Goal: Information Seeking & Learning: Check status

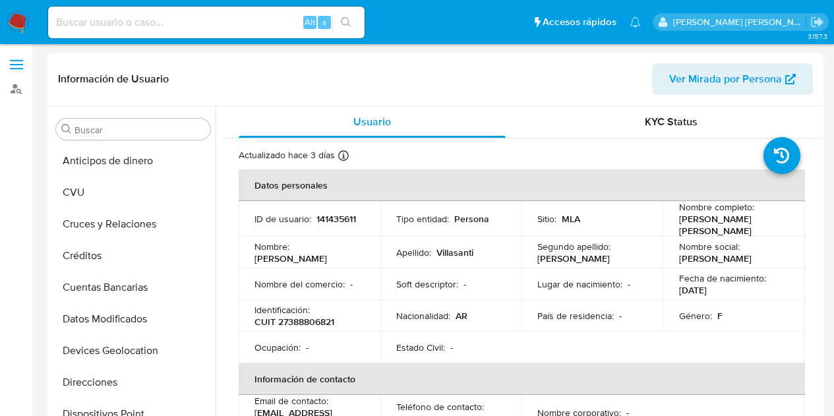
select select "10"
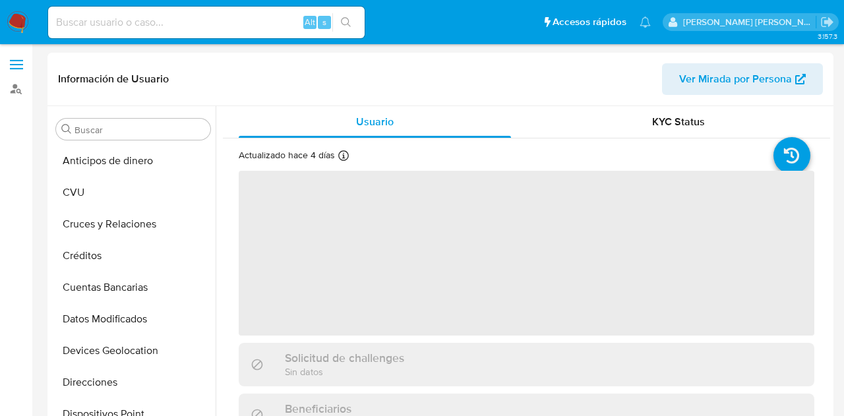
select select "10"
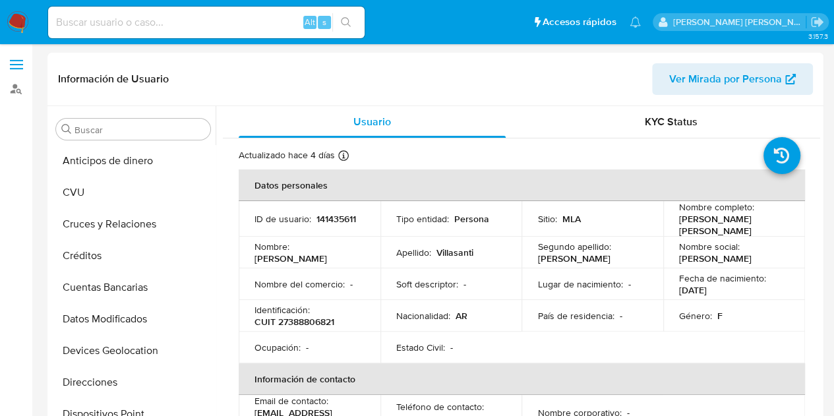
scroll to position [239, 0]
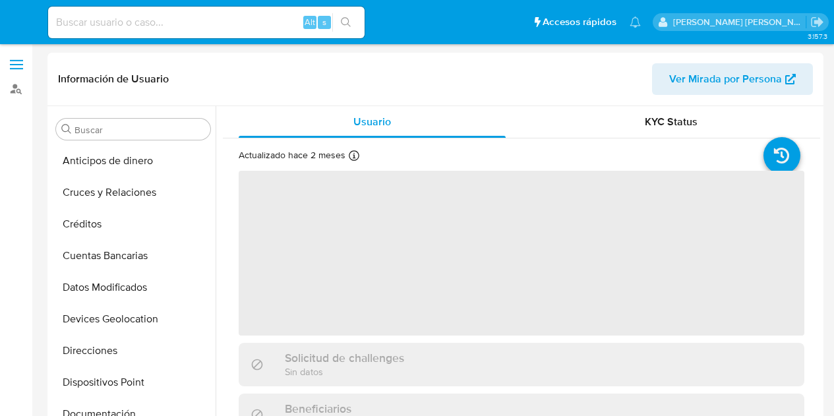
select select "10"
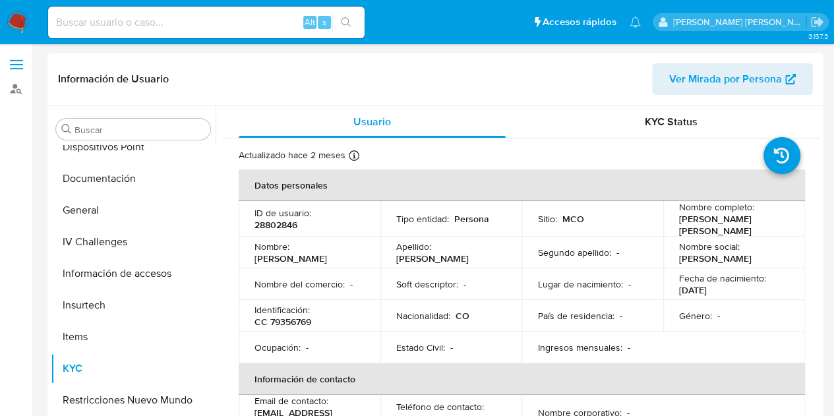
scroll to position [241, 0]
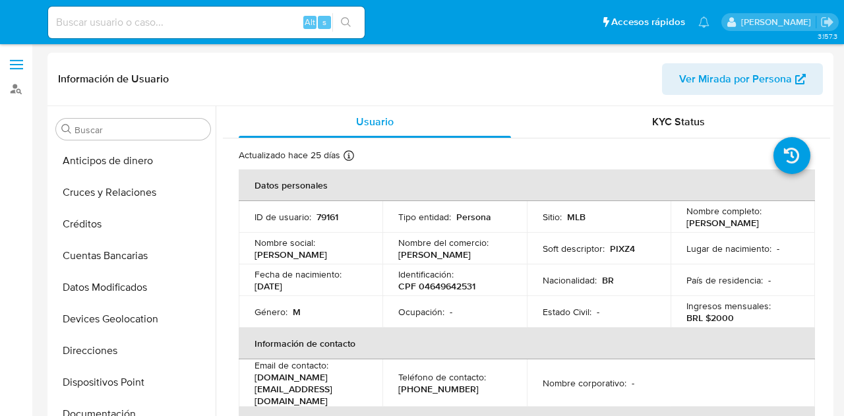
select select "10"
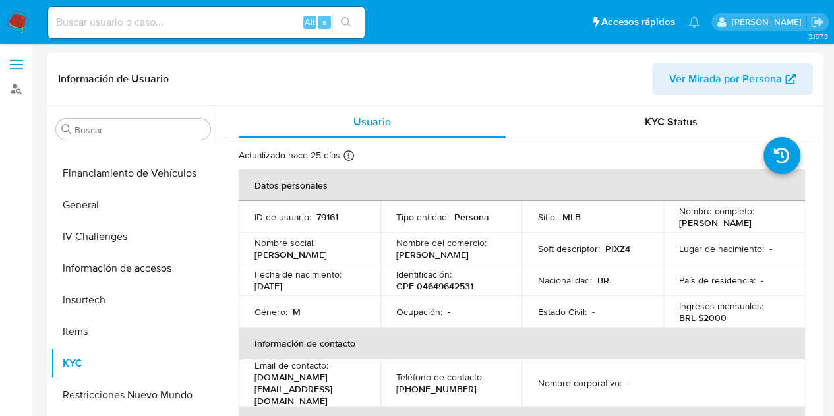
scroll to position [1203, 0]
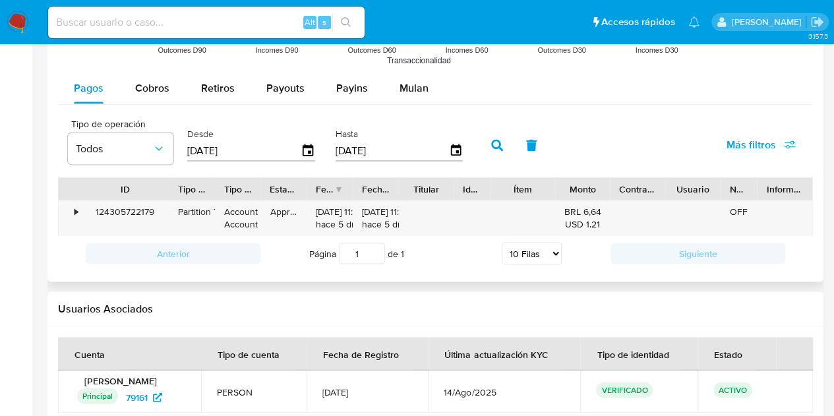
drag, startPoint x: 123, startPoint y: 189, endPoint x: 170, endPoint y: 187, distance: 47.5
click at [170, 187] on div at bounding box center [169, 188] width 24 height 22
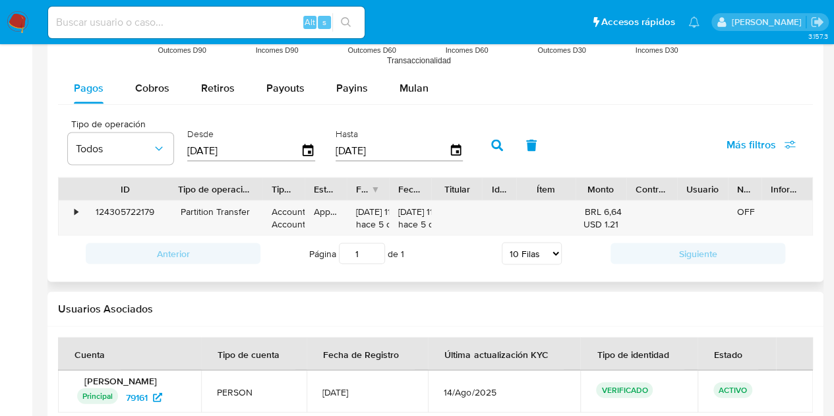
drag, startPoint x: 220, startPoint y: 181, endPoint x: 311, endPoint y: 171, distance: 91.6
click at [267, 177] on div at bounding box center [263, 188] width 24 height 22
drag, startPoint x: 309, startPoint y: 179, endPoint x: 321, endPoint y: 179, distance: 12.6
click at [322, 179] on div at bounding box center [314, 188] width 24 height 22
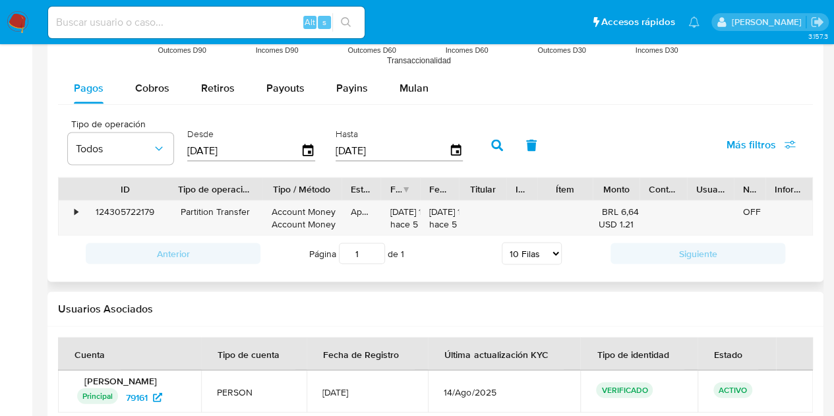
drag, startPoint x: 322, startPoint y: 177, endPoint x: 348, endPoint y: 178, distance: 25.7
click at [348, 178] on div at bounding box center [342, 188] width 24 height 22
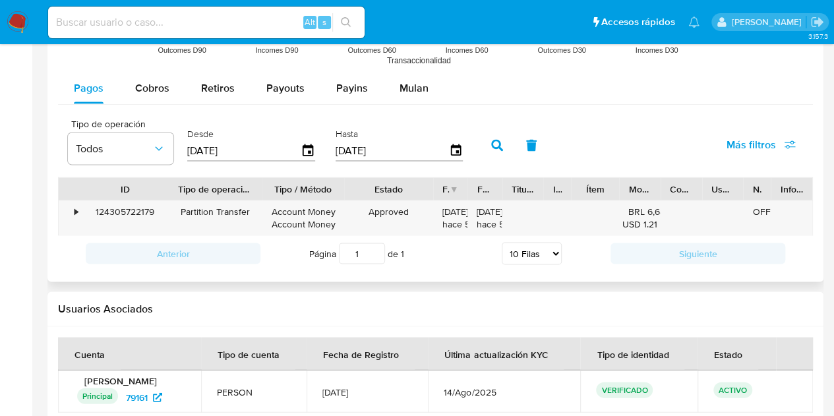
drag, startPoint x: 380, startPoint y: 184, endPoint x: 439, endPoint y: 190, distance: 59.7
click at [439, 190] on div at bounding box center [434, 188] width 24 height 22
click at [781, 198] on div "ID Tipo de operación Tipo / Método Estado Fecha de creación Fecha de aprobación…" at bounding box center [435, 206] width 755 height 59
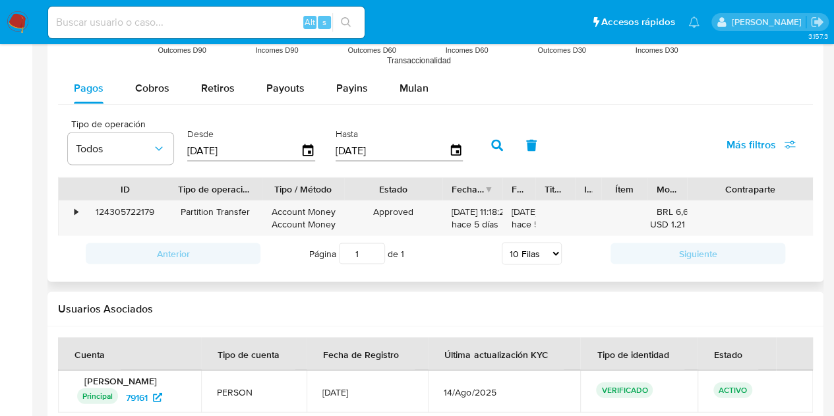
drag, startPoint x: 469, startPoint y: 185, endPoint x: 494, endPoint y: 186, distance: 25.1
click at [494, 186] on div at bounding box center [503, 188] width 24 height 22
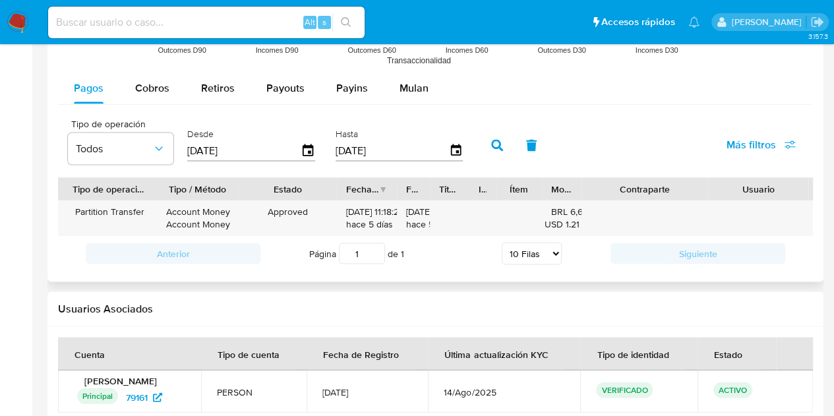
drag, startPoint x: 737, startPoint y: 191, endPoint x: 803, endPoint y: 193, distance: 66.7
click at [803, 193] on div at bounding box center [809, 188] width 24 height 22
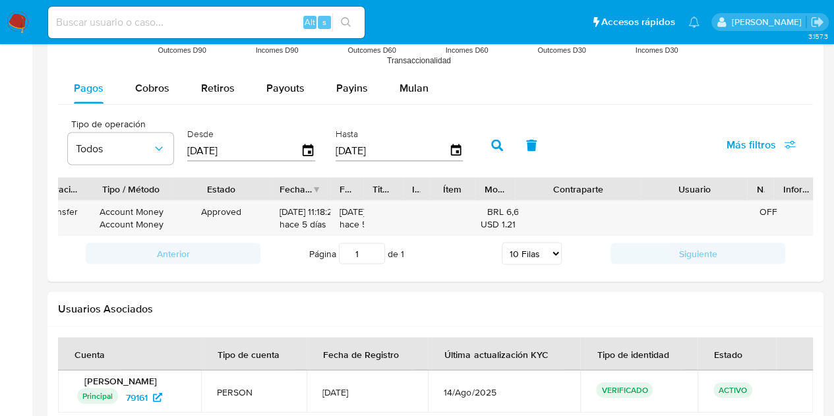
drag, startPoint x: 813, startPoint y: 194, endPoint x: 844, endPoint y: 195, distance: 31.0
drag, startPoint x: 776, startPoint y: 190, endPoint x: 761, endPoint y: 212, distance: 26.7
click at [799, 197] on div at bounding box center [804, 188] width 24 height 22
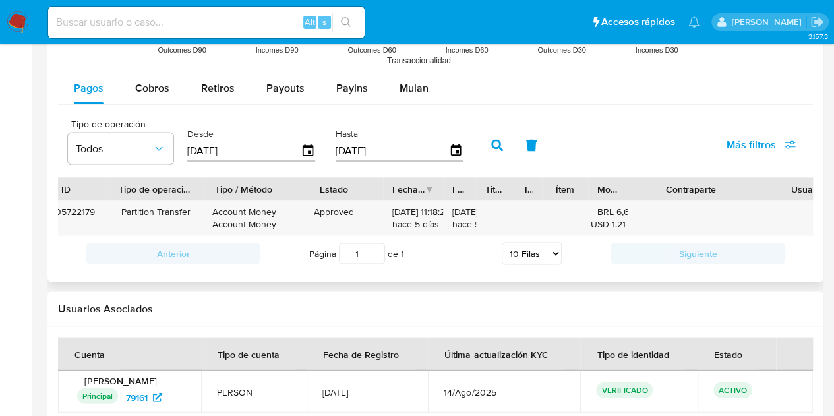
scroll to position [0, 0]
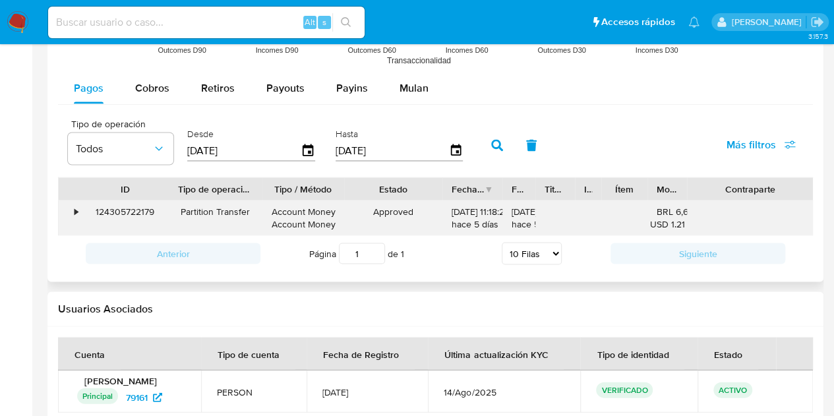
click at [78, 212] on div "•" at bounding box center [70, 218] width 23 height 34
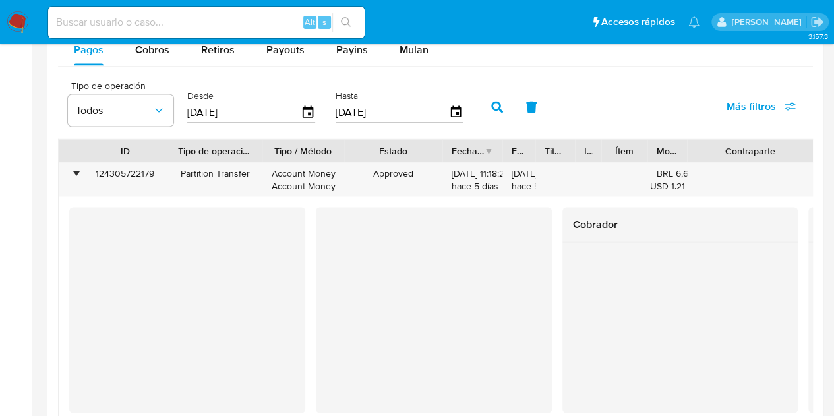
scroll to position [1269, 0]
